Goal: Information Seeking & Learning: Learn about a topic

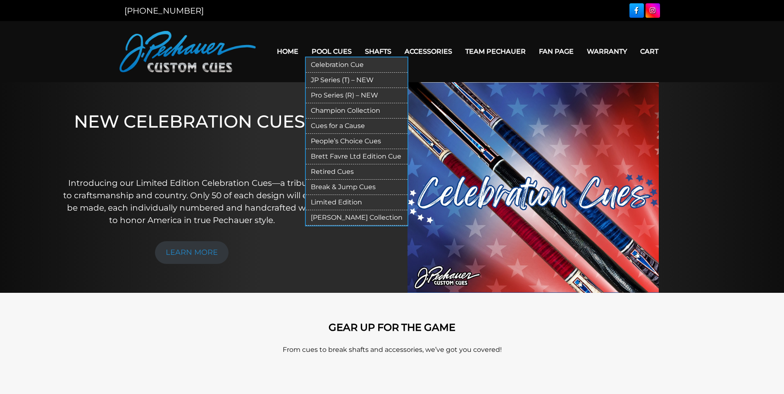
click at [345, 172] on link "Retired Cues" at bounding box center [357, 171] width 102 height 15
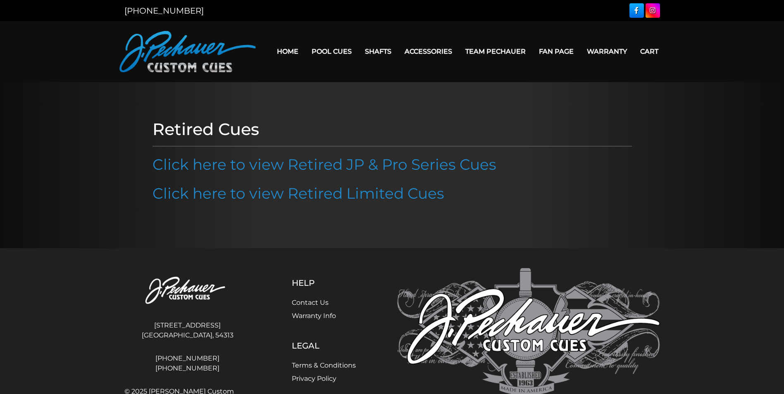
click at [345, 172] on link "Click here to view Retired JP & Pro Series Cues" at bounding box center [324, 164] width 344 height 18
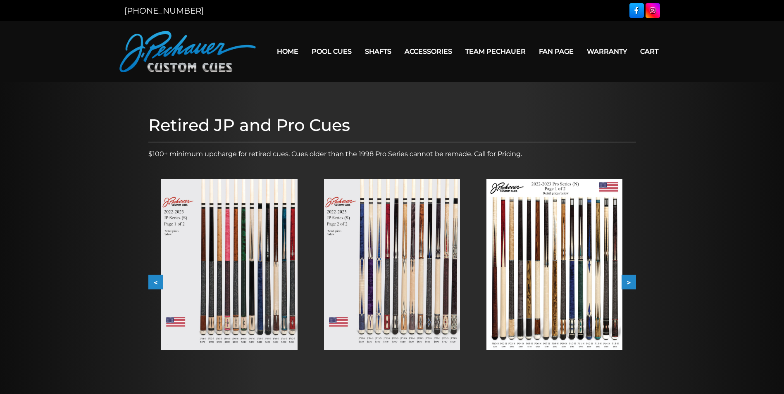
click at [630, 281] on button ">" at bounding box center [628, 282] width 14 height 14
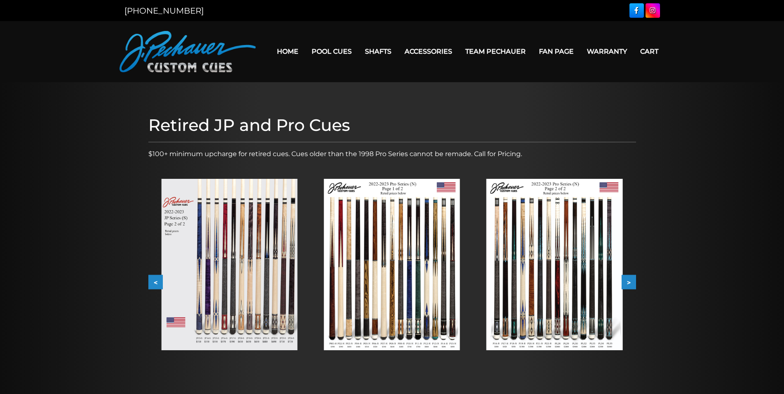
click at [630, 281] on button ">" at bounding box center [628, 282] width 14 height 14
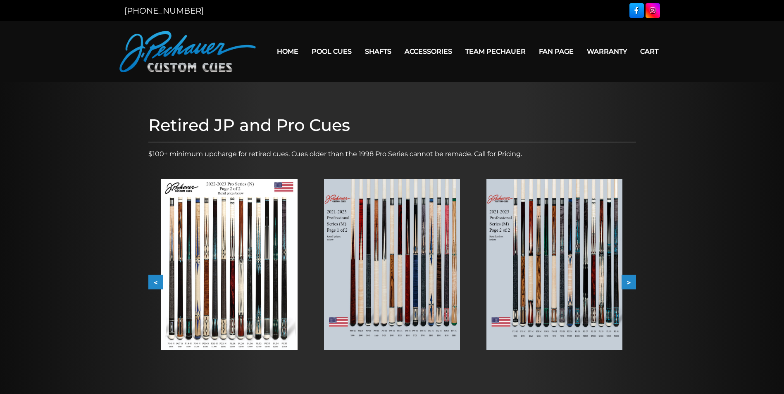
click at [630, 281] on button ">" at bounding box center [628, 282] width 14 height 14
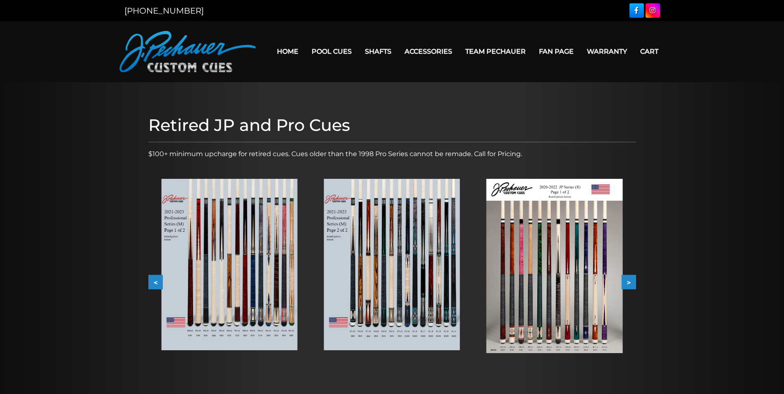
click at [630, 281] on button ">" at bounding box center [628, 282] width 14 height 14
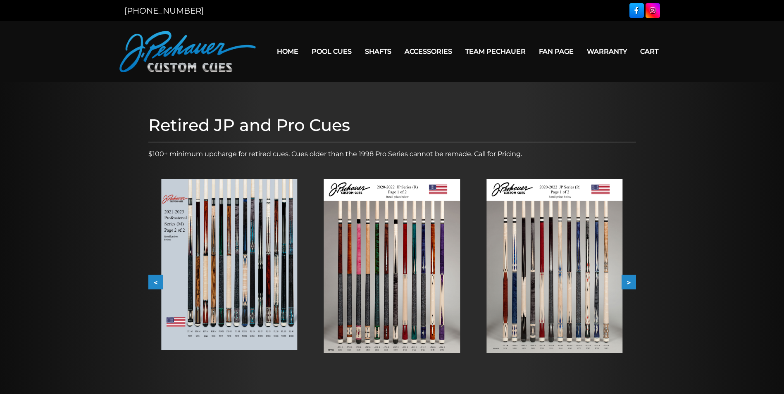
click at [630, 281] on button ">" at bounding box center [628, 282] width 14 height 14
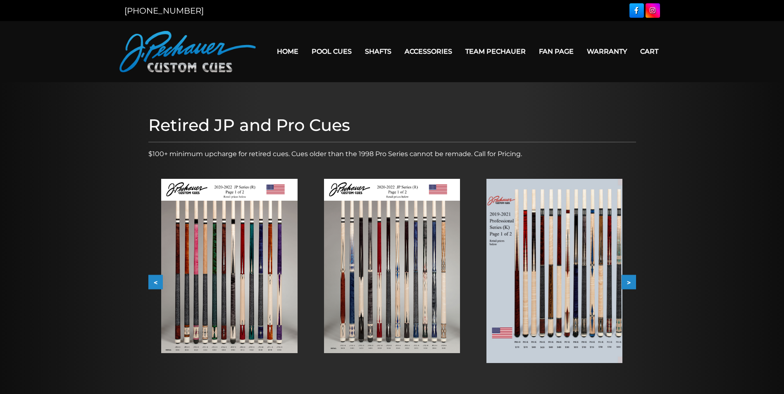
click at [630, 281] on button ">" at bounding box center [628, 282] width 14 height 14
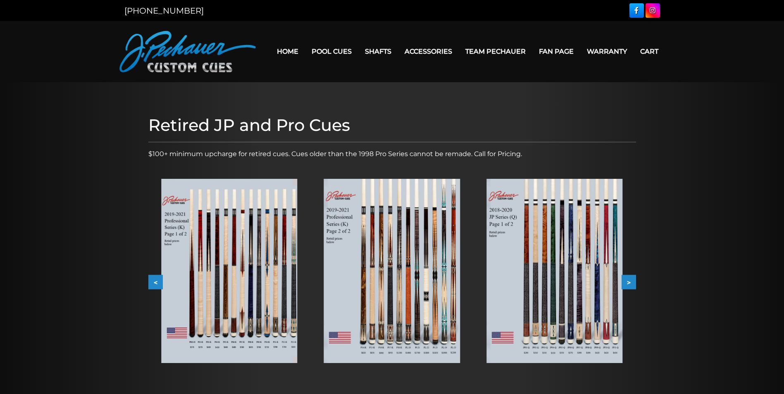
click at [630, 281] on button ">" at bounding box center [628, 282] width 14 height 14
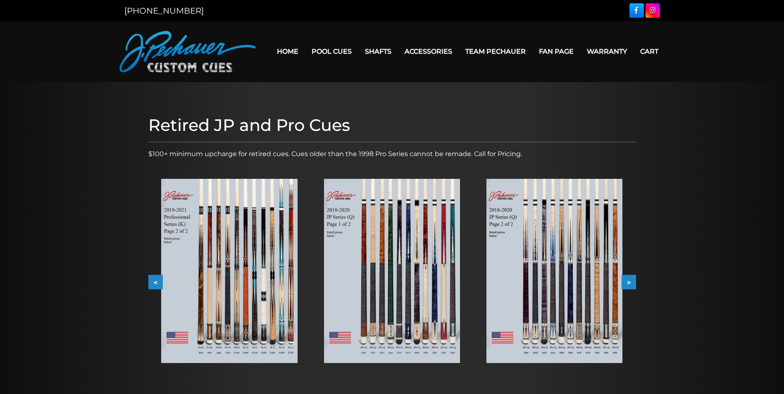
click at [630, 281] on button ">" at bounding box center [628, 282] width 14 height 14
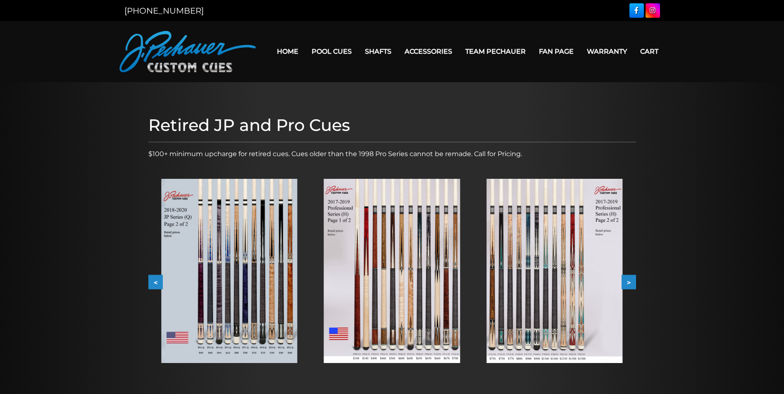
click at [630, 281] on button ">" at bounding box center [628, 282] width 14 height 14
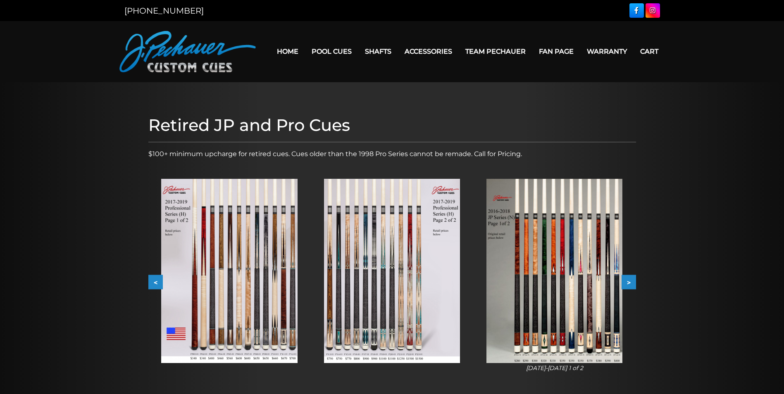
click at [630, 281] on button ">" at bounding box center [628, 282] width 14 height 14
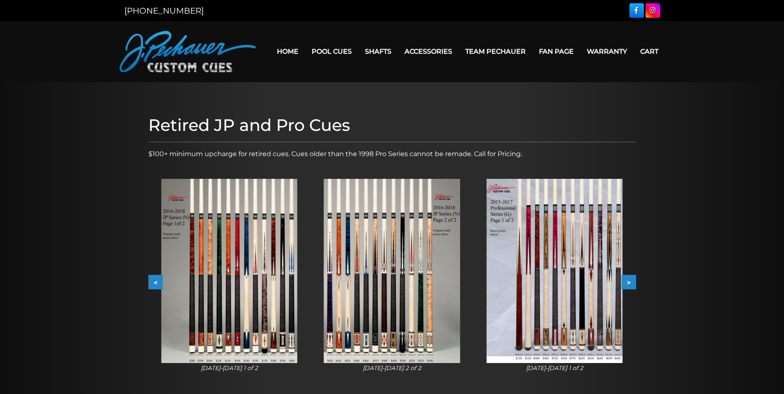
click at [630, 281] on button ">" at bounding box center [628, 282] width 14 height 14
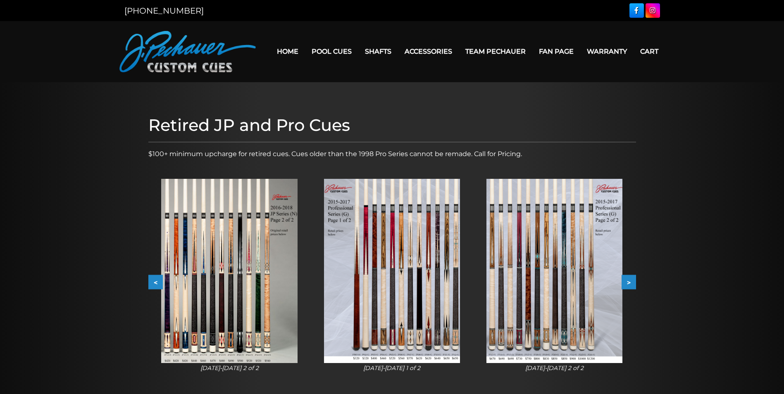
click at [630, 281] on button ">" at bounding box center [628, 282] width 14 height 14
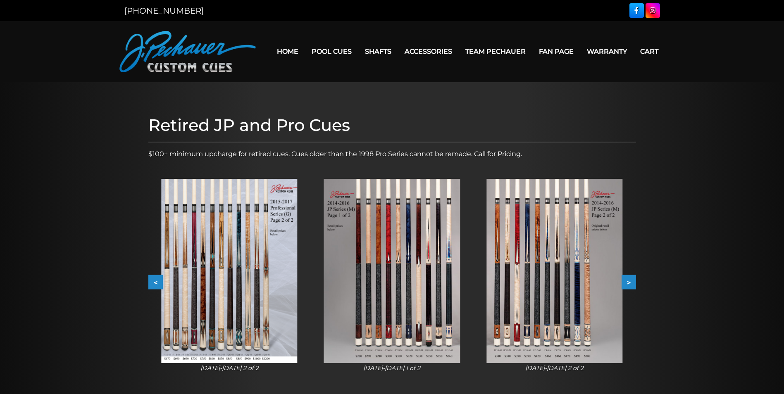
click at [630, 281] on button ">" at bounding box center [628, 282] width 14 height 14
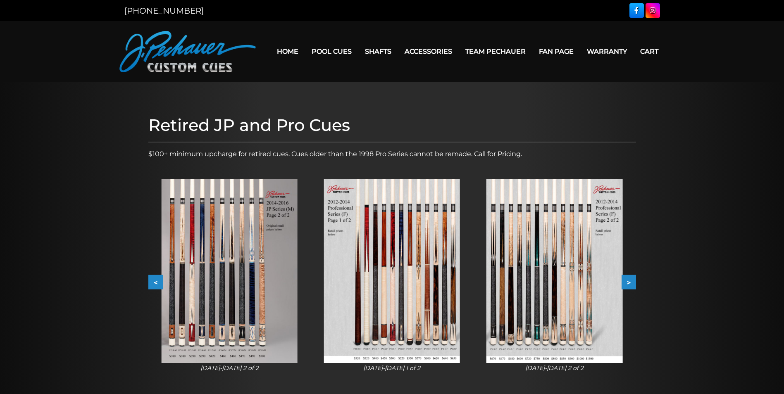
click at [630, 281] on button ">" at bounding box center [628, 282] width 14 height 14
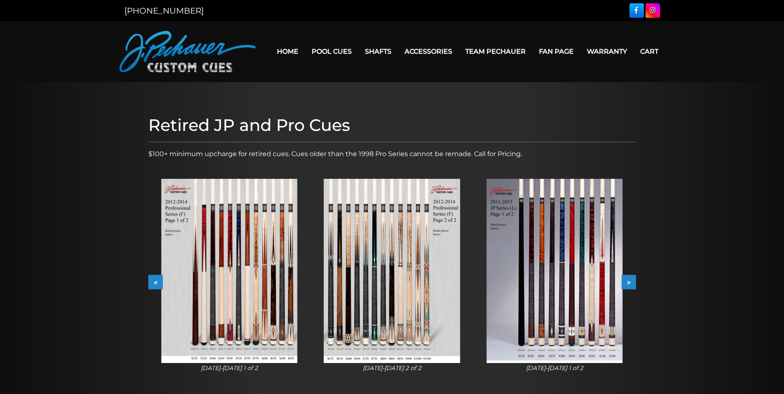
click at [630, 281] on button ">" at bounding box center [628, 282] width 14 height 14
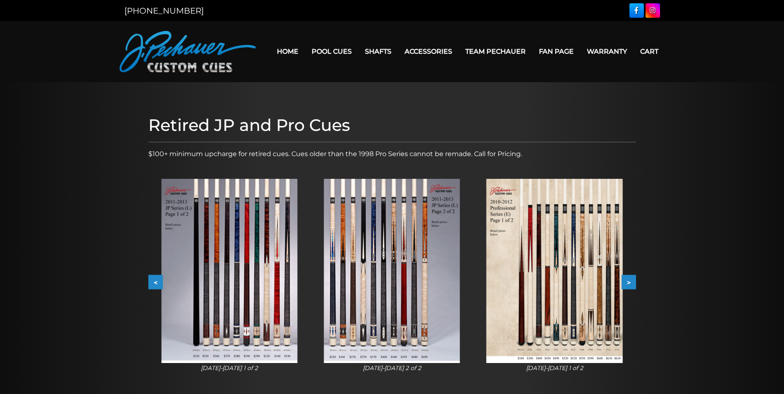
click at [630, 281] on button ">" at bounding box center [628, 282] width 14 height 14
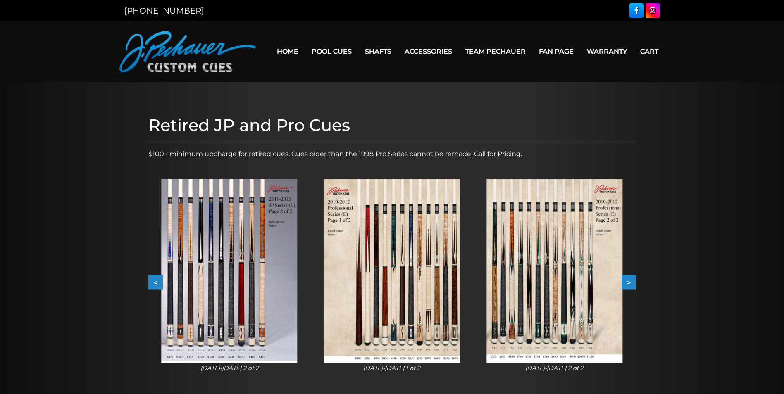
click at [630, 281] on button ">" at bounding box center [628, 282] width 14 height 14
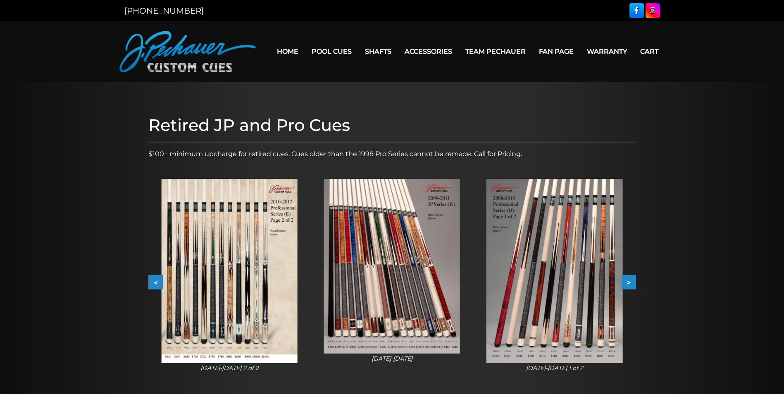
click at [630, 281] on button ">" at bounding box center [628, 282] width 14 height 14
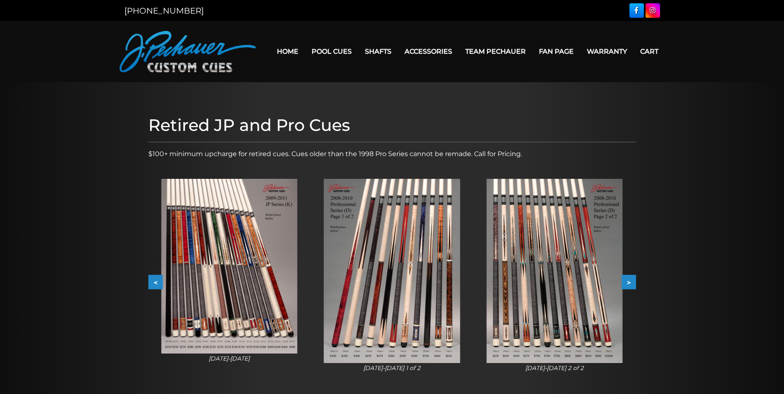
click at [630, 281] on button ">" at bounding box center [628, 282] width 14 height 14
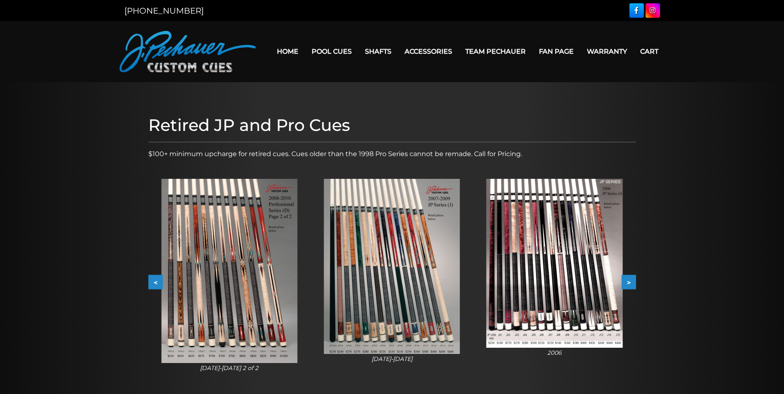
click at [630, 281] on button ">" at bounding box center [628, 282] width 14 height 14
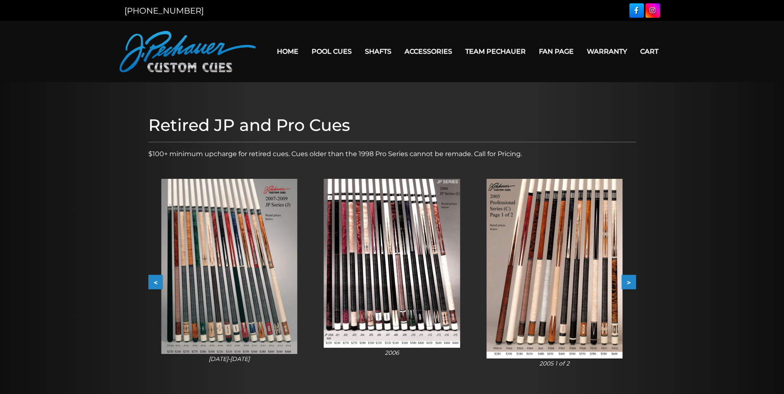
click at [630, 281] on button ">" at bounding box center [628, 282] width 14 height 14
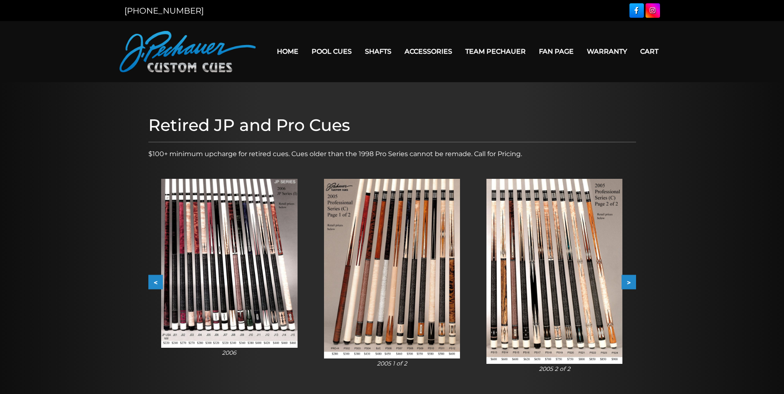
click at [153, 280] on button "<" at bounding box center [155, 282] width 14 height 14
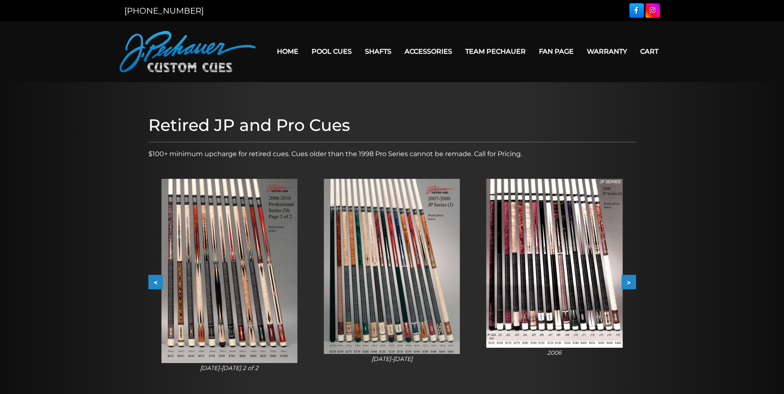
click at [153, 280] on button "<" at bounding box center [155, 282] width 14 height 14
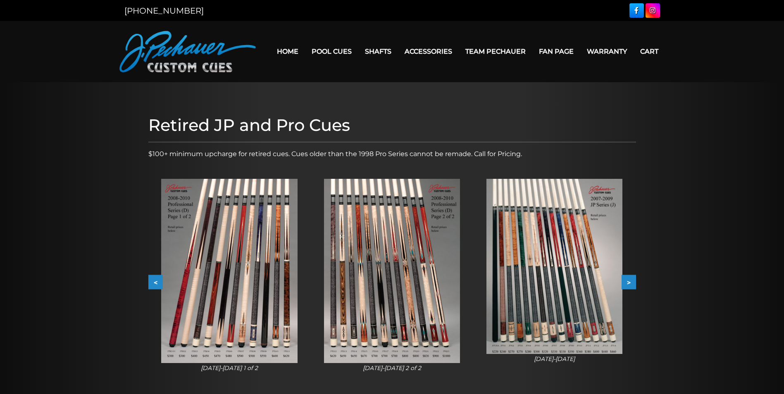
click at [277, 333] on img at bounding box center [229, 271] width 136 height 184
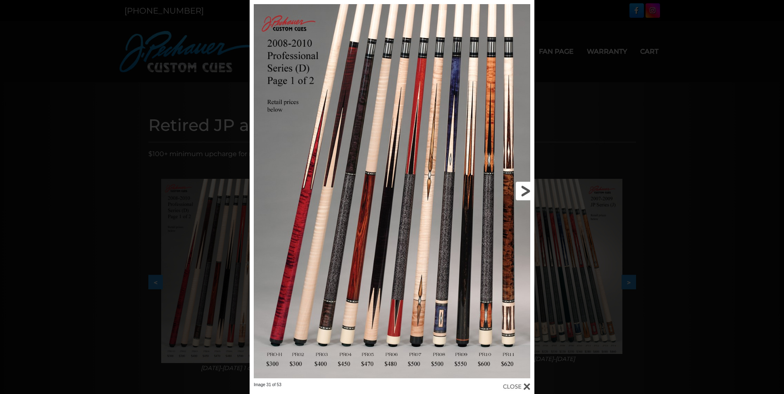
click at [489, 158] on link at bounding box center [470, 191] width 128 height 382
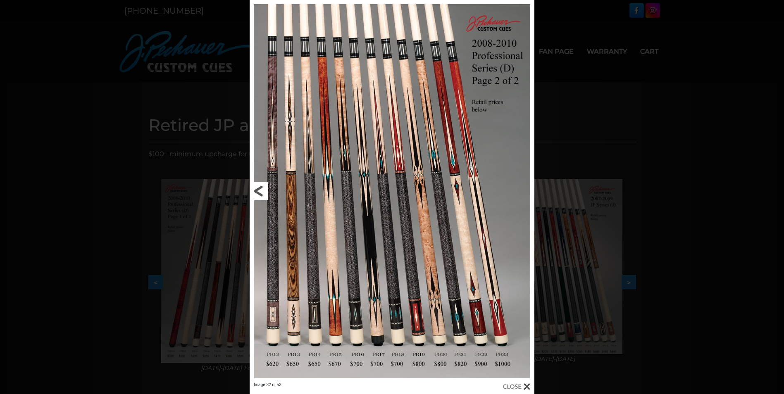
click at [263, 190] on link at bounding box center [314, 191] width 128 height 382
